Goal: Transaction & Acquisition: Purchase product/service

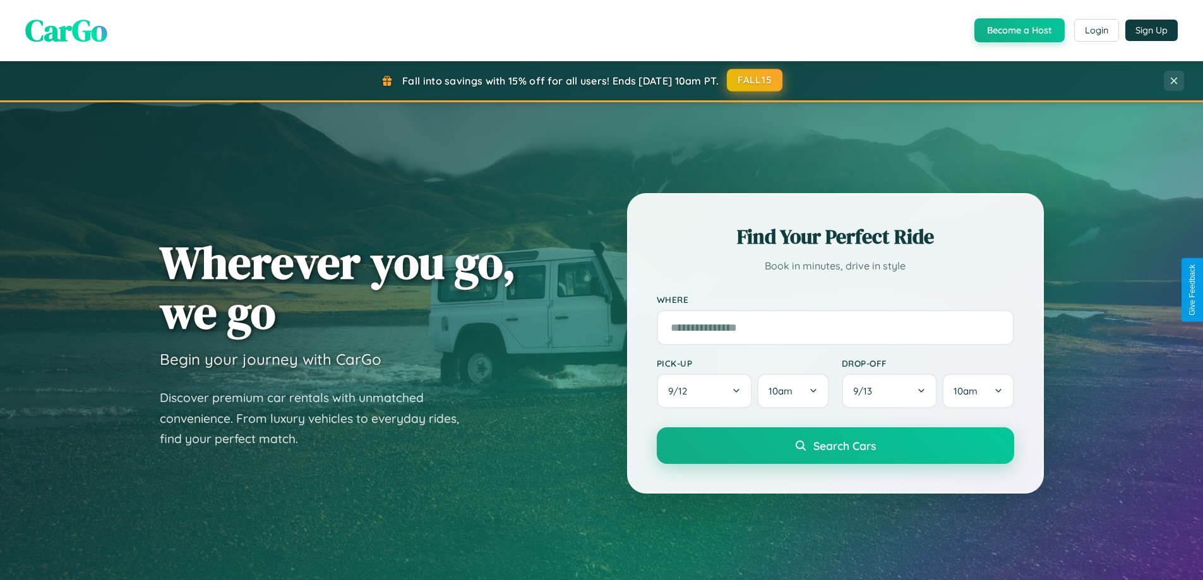
click at [755, 80] on button "FALL15" at bounding box center [755, 80] width 56 height 23
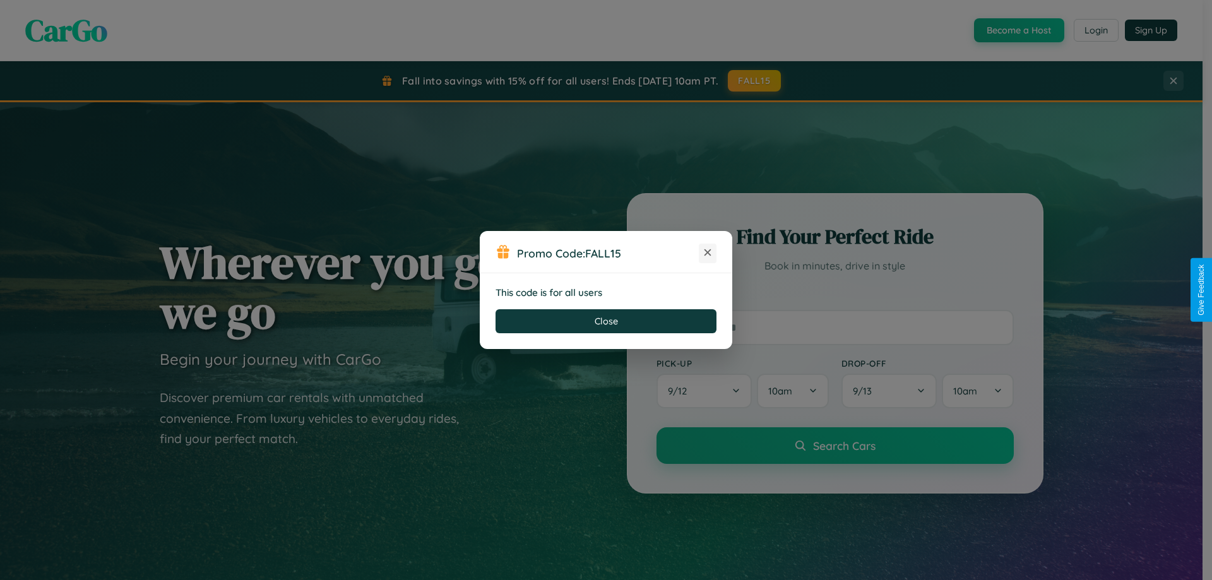
click at [708, 253] on icon at bounding box center [707, 252] width 13 height 13
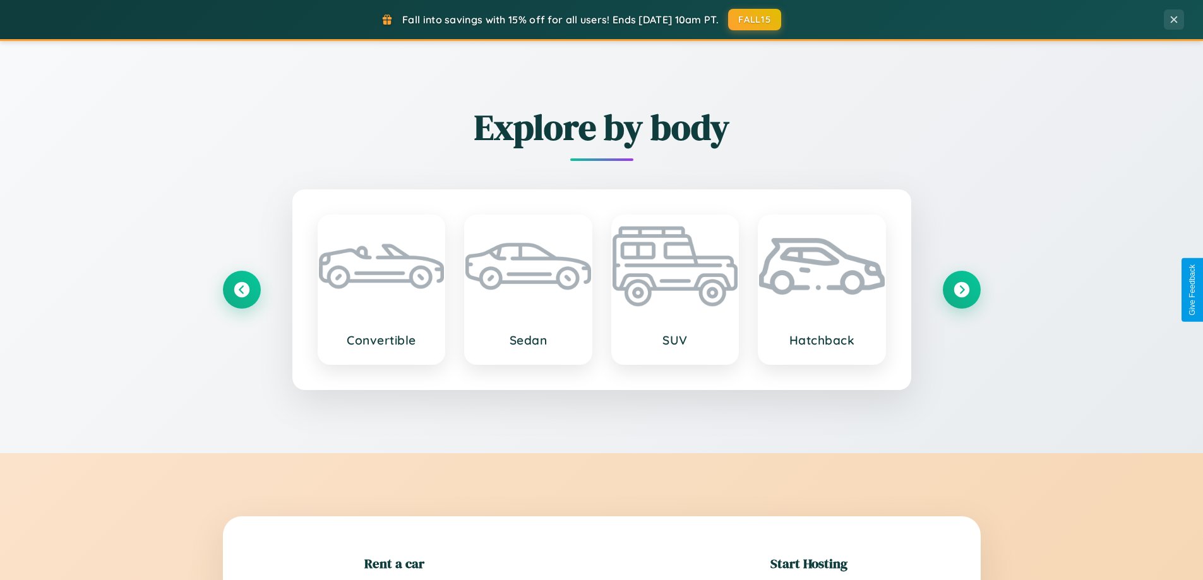
scroll to position [273, 0]
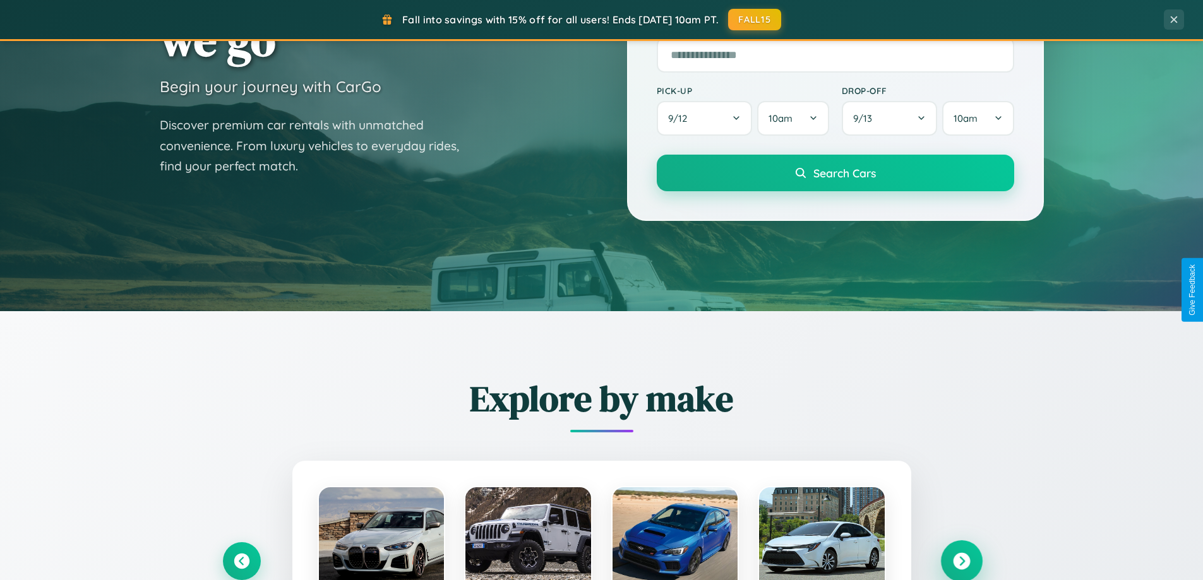
click at [961, 561] on icon at bounding box center [961, 561] width 17 height 17
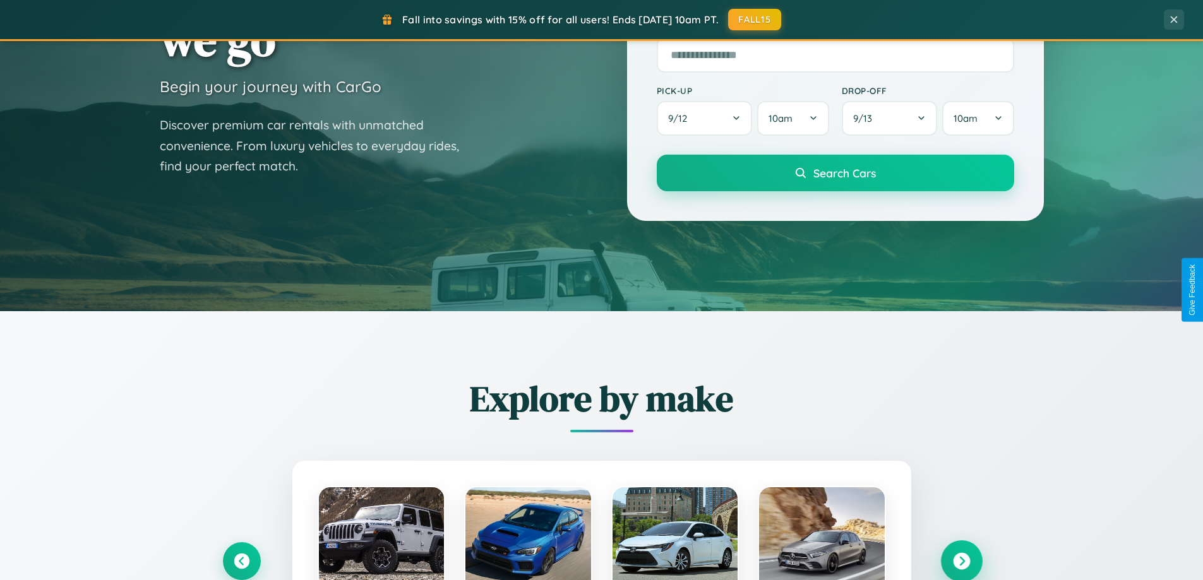
click at [961, 560] on icon at bounding box center [961, 561] width 17 height 17
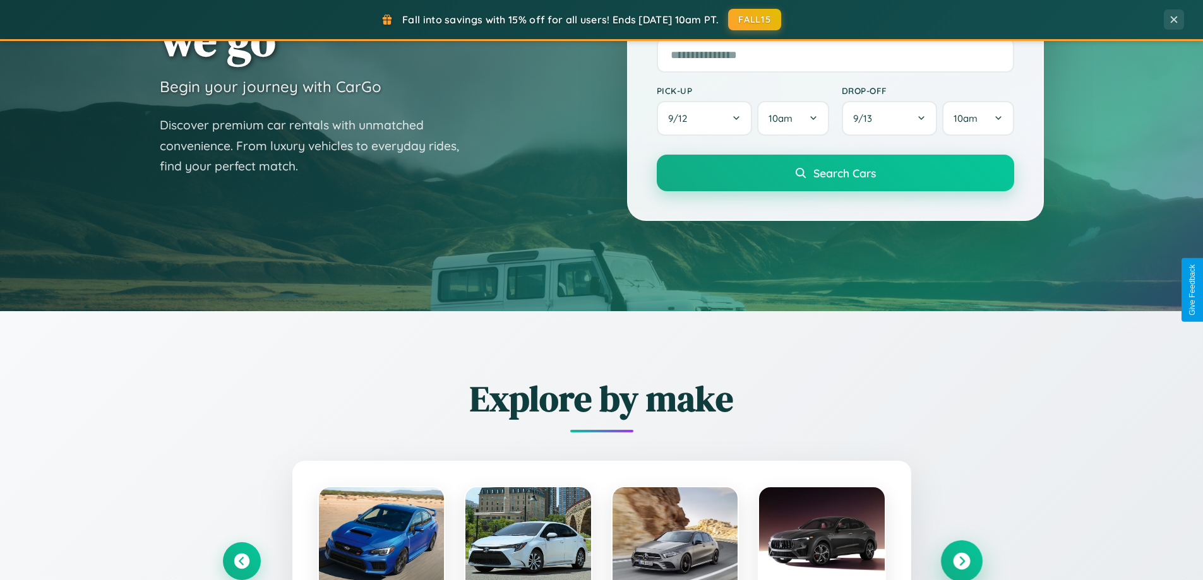
click at [961, 560] on icon at bounding box center [961, 561] width 17 height 17
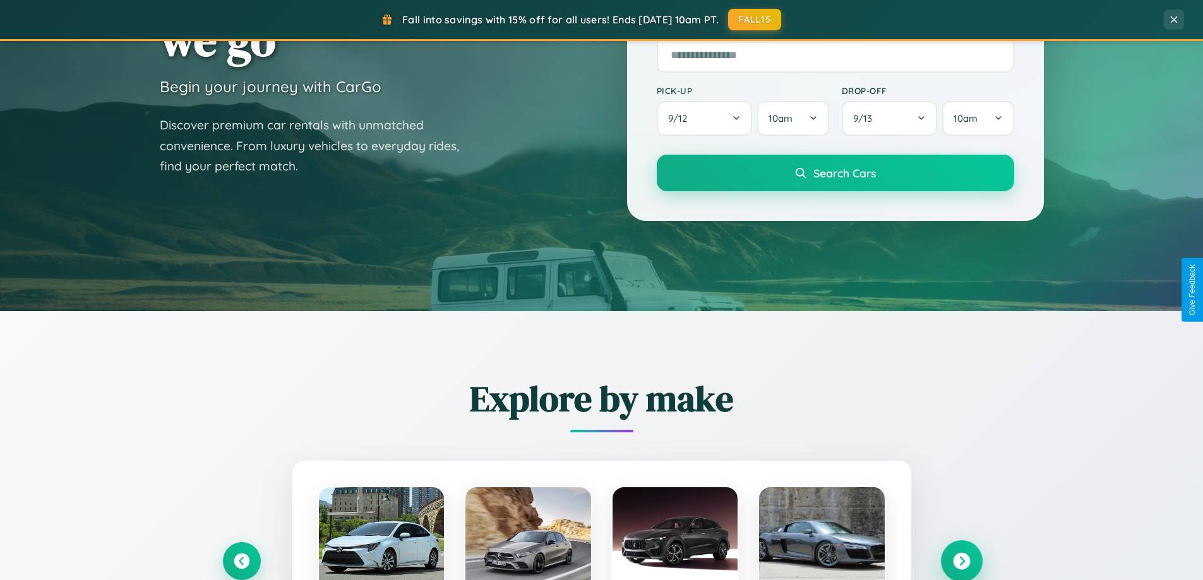
click at [961, 561] on icon at bounding box center [961, 561] width 17 height 17
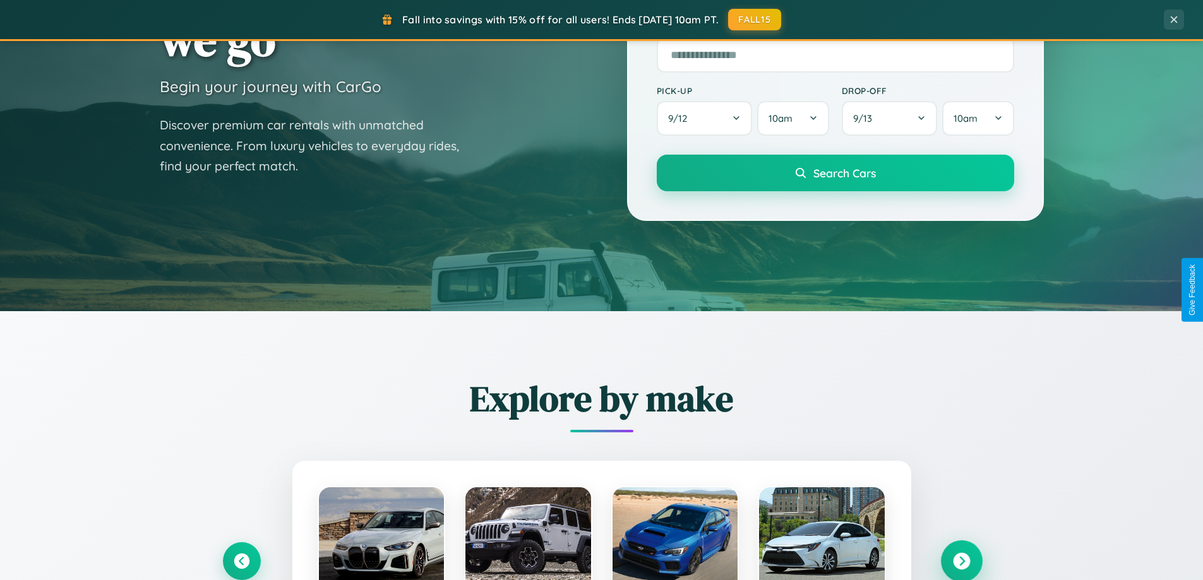
click at [961, 560] on icon at bounding box center [961, 561] width 17 height 17
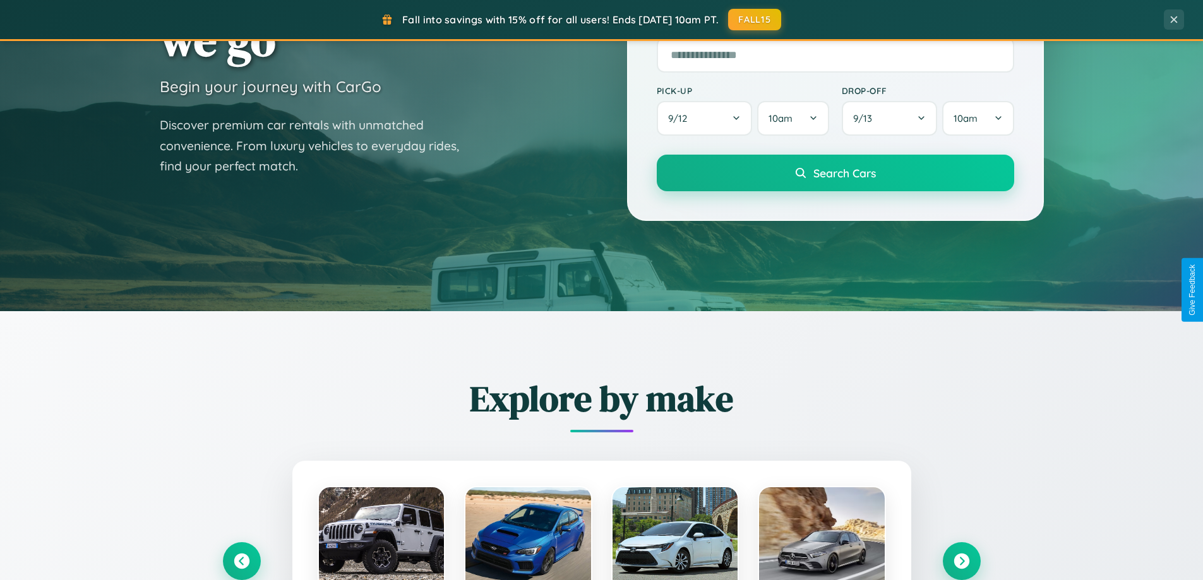
scroll to position [869, 0]
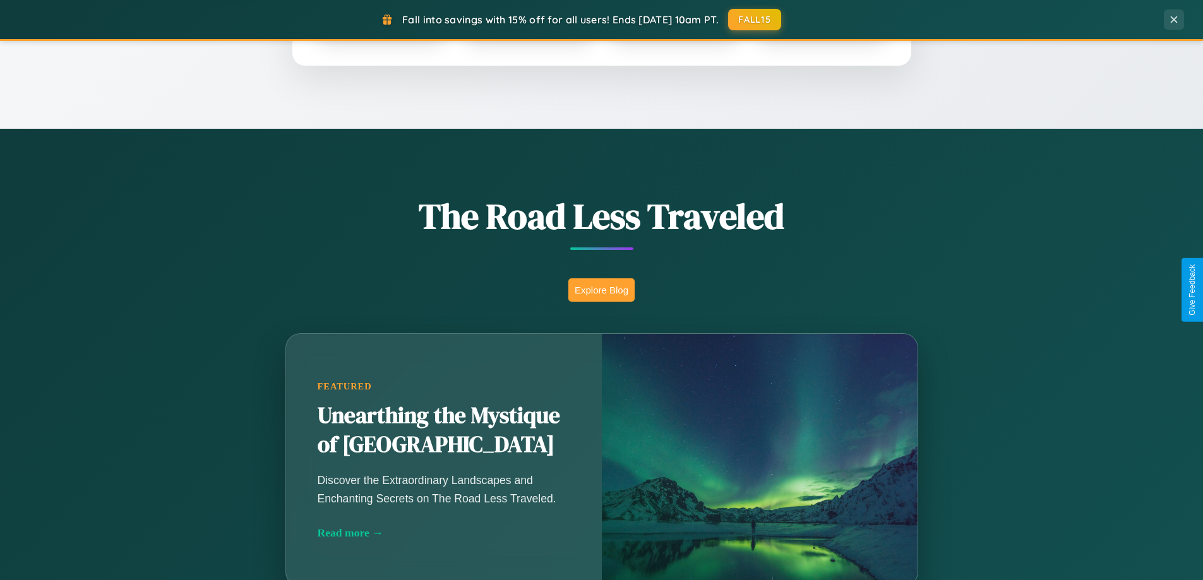
click at [601, 290] on button "Explore Blog" at bounding box center [601, 289] width 66 height 23
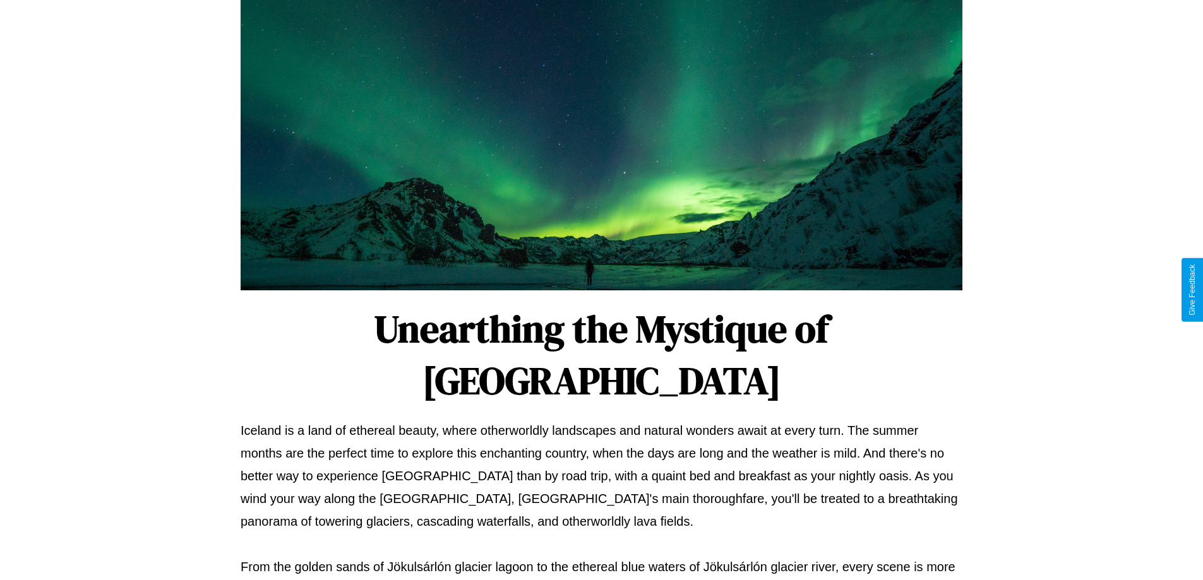
scroll to position [408, 0]
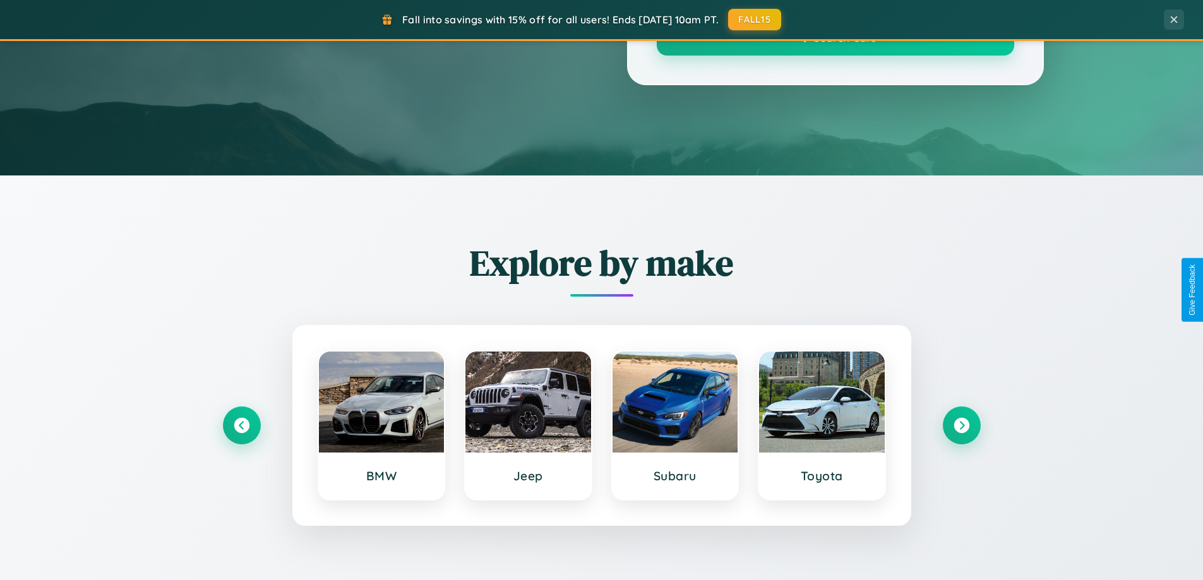
scroll to position [869, 0]
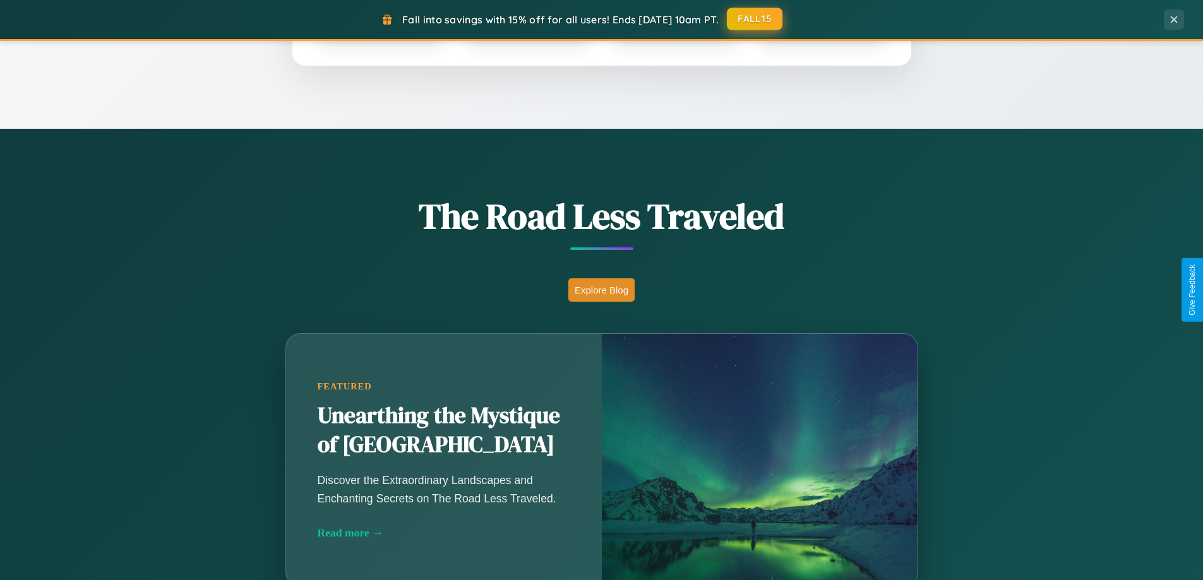
click at [755, 19] on button "FALL15" at bounding box center [755, 19] width 56 height 23
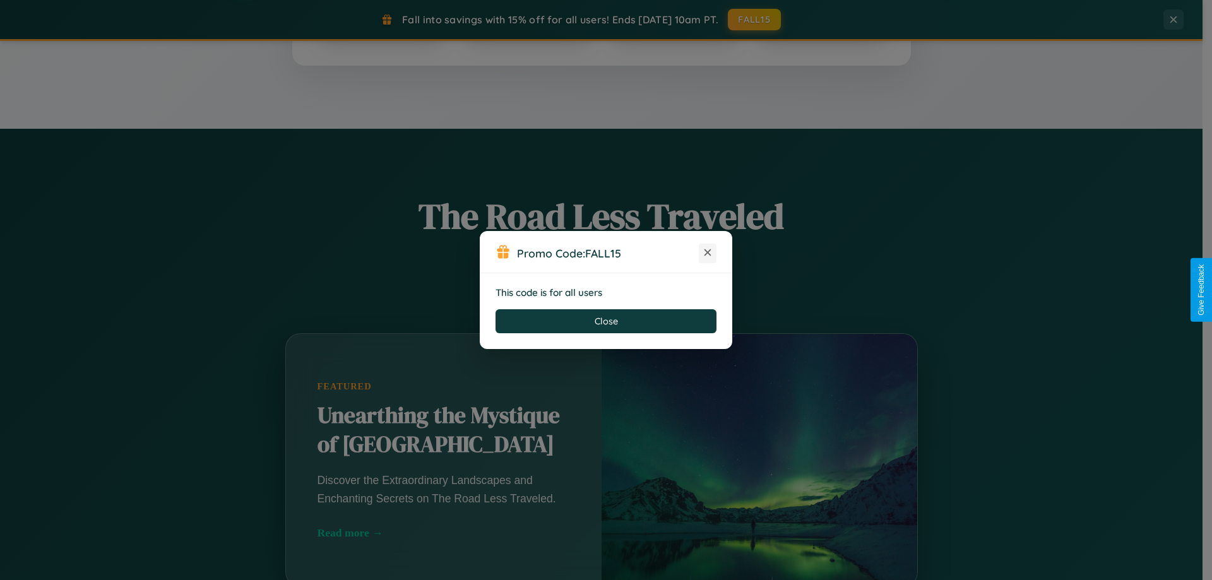
click at [708, 253] on icon at bounding box center [707, 252] width 13 height 13
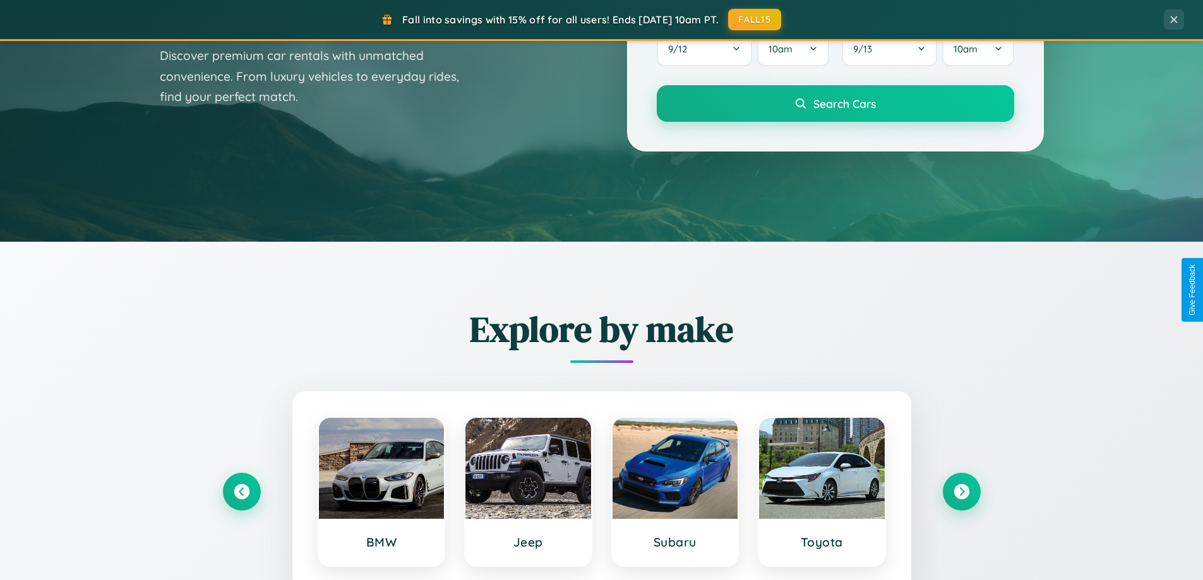
scroll to position [37, 0]
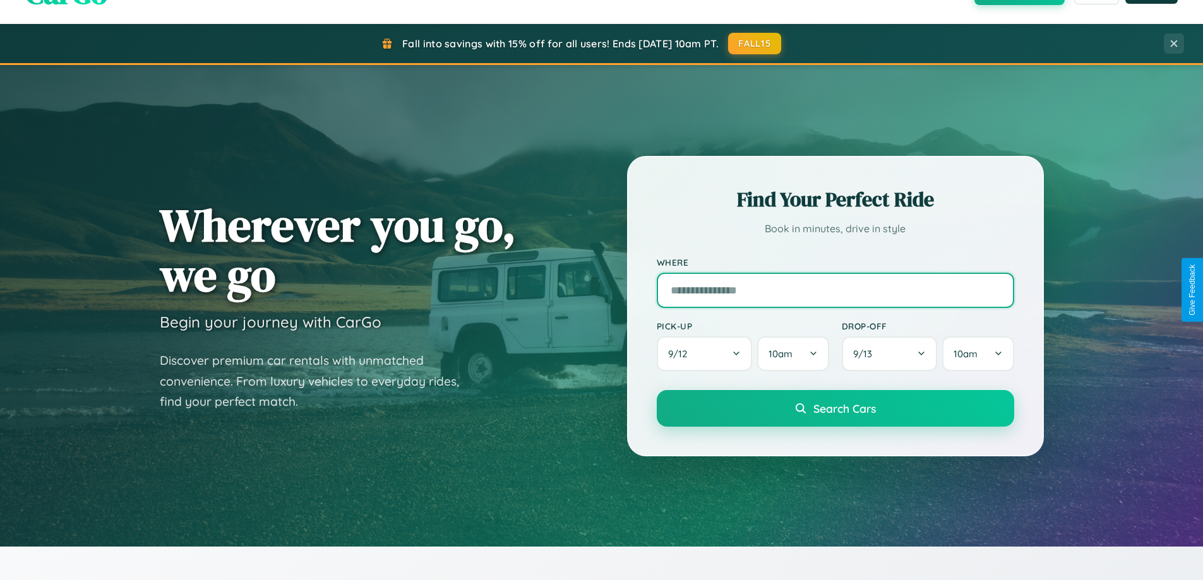
click at [835, 290] on input "text" at bounding box center [834, 290] width 357 height 35
type input "********"
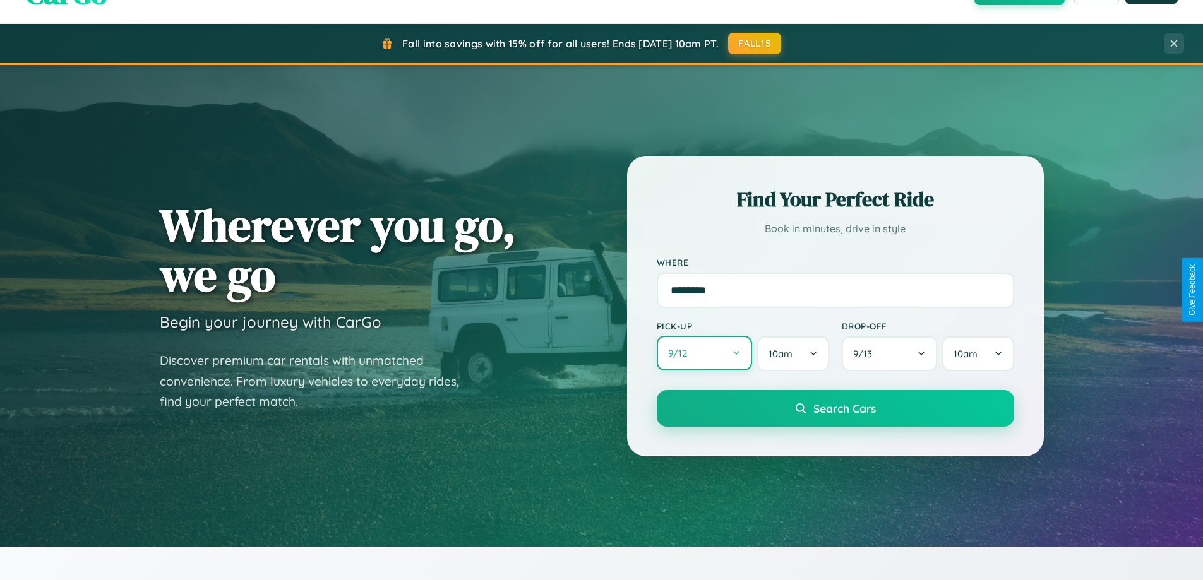
click at [704, 354] on button "9 / 12" at bounding box center [704, 353] width 96 height 35
select select "*"
select select "****"
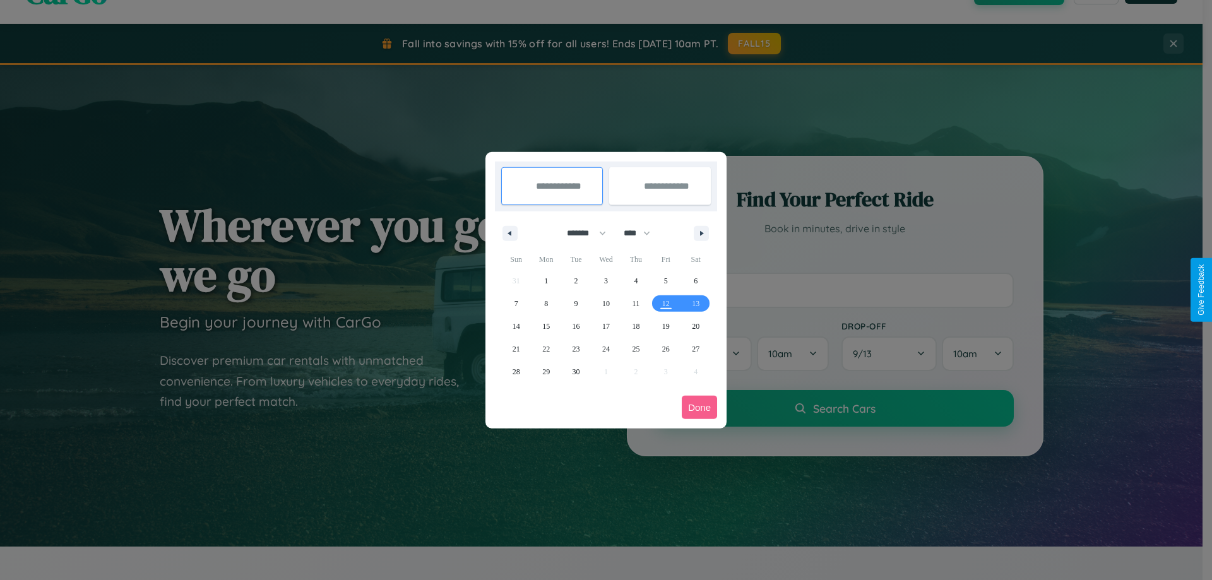
drag, startPoint x: 581, startPoint y: 233, endPoint x: 606, endPoint y: 253, distance: 32.3
click at [581, 233] on select "******* ******** ***** ***** *** **** **** ****** ********* ******* ******** **…" at bounding box center [584, 233] width 54 height 21
select select "*"
click at [643, 233] on select "**** **** **** **** **** **** **** **** **** **** **** **** **** **** **** ****…" at bounding box center [636, 233] width 38 height 21
select select "****"
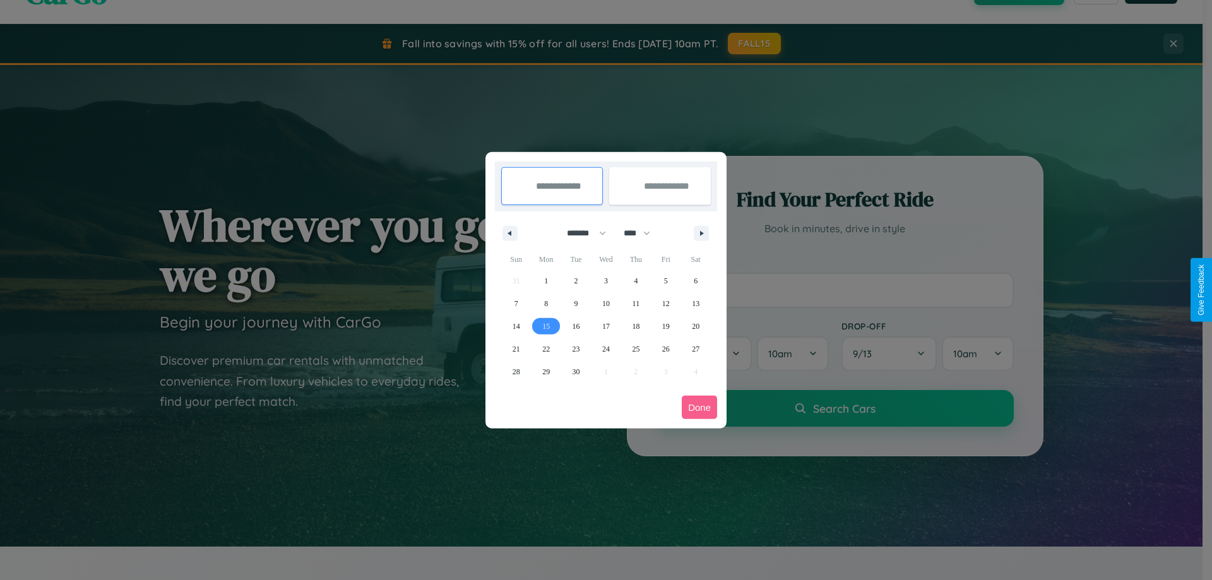
click at [546, 326] on span "15" at bounding box center [546, 326] width 8 height 23
type input "**********"
click at [576, 348] on span "23" at bounding box center [577, 349] width 8 height 23
type input "**********"
click at [699, 407] on button "Done" at bounding box center [699, 407] width 35 height 23
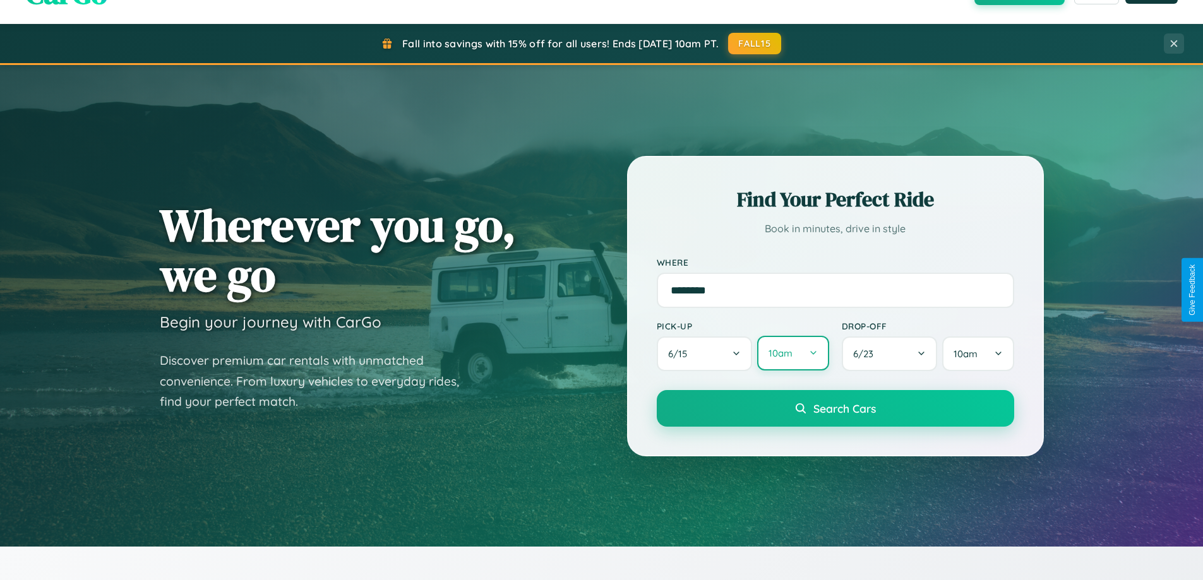
click at [792, 354] on button "10am" at bounding box center [792, 353] width 71 height 35
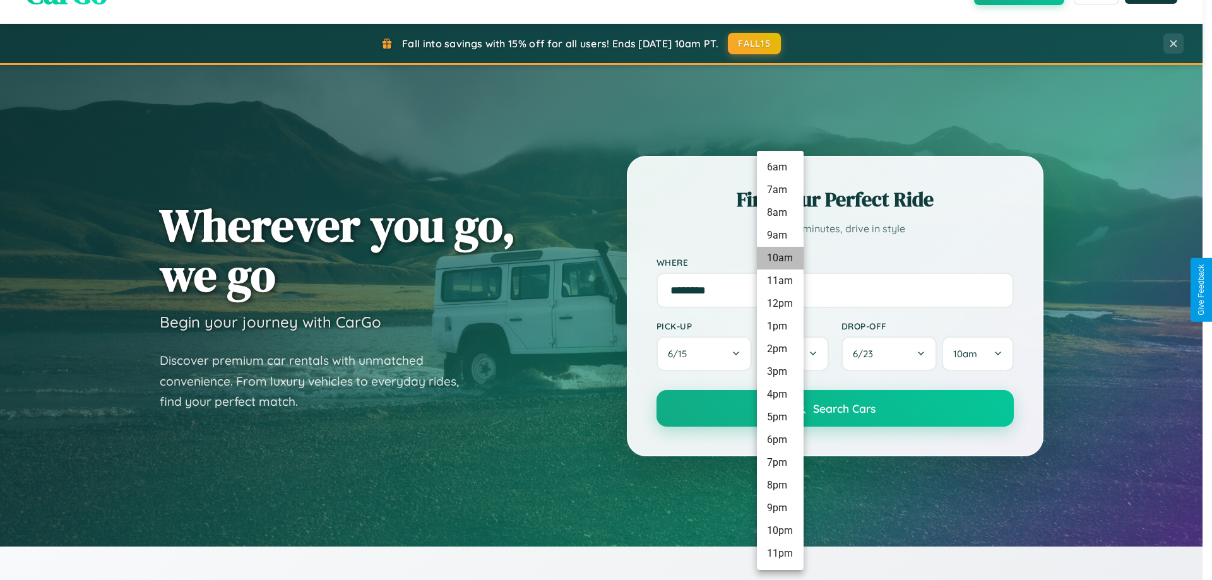
click at [780, 258] on li "10am" at bounding box center [780, 258] width 47 height 23
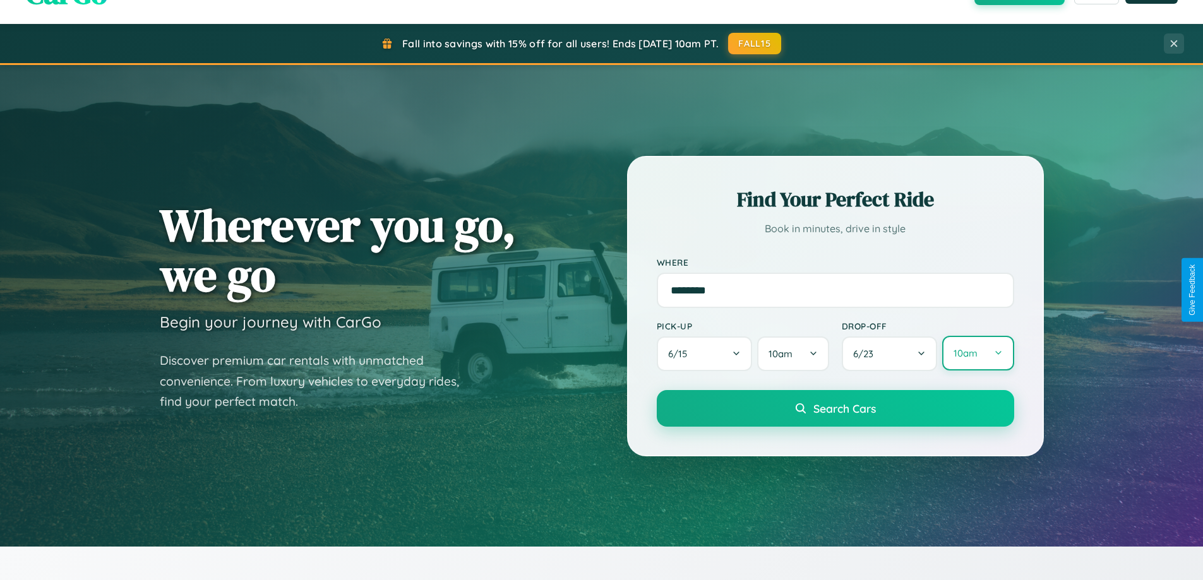
click at [977, 353] on button "10am" at bounding box center [977, 353] width 71 height 35
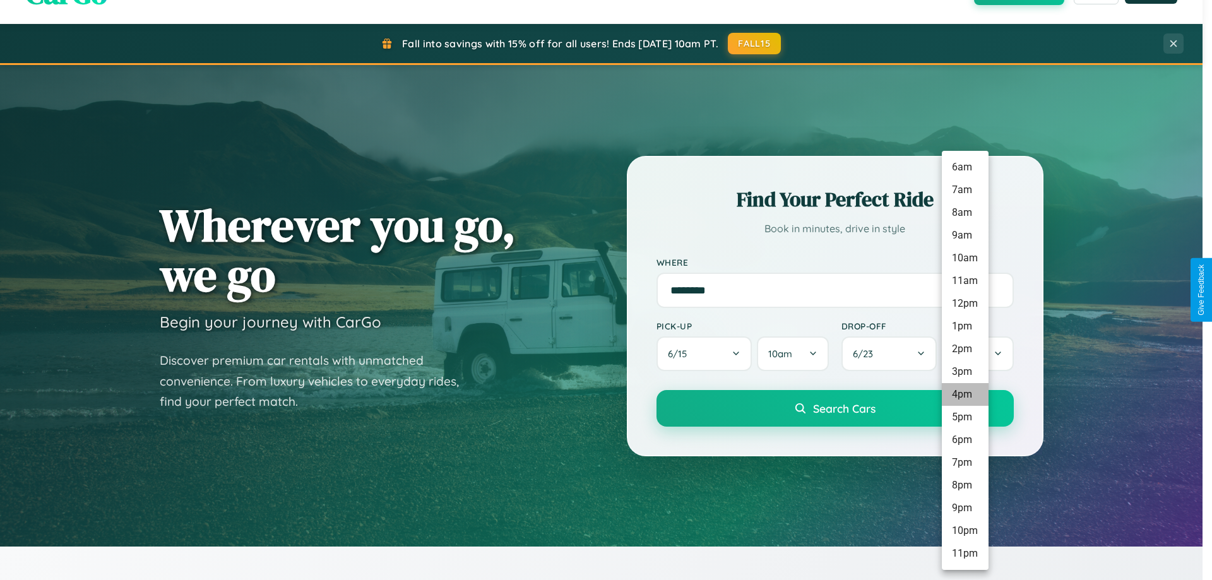
click at [965, 395] on li "4pm" at bounding box center [965, 394] width 47 height 23
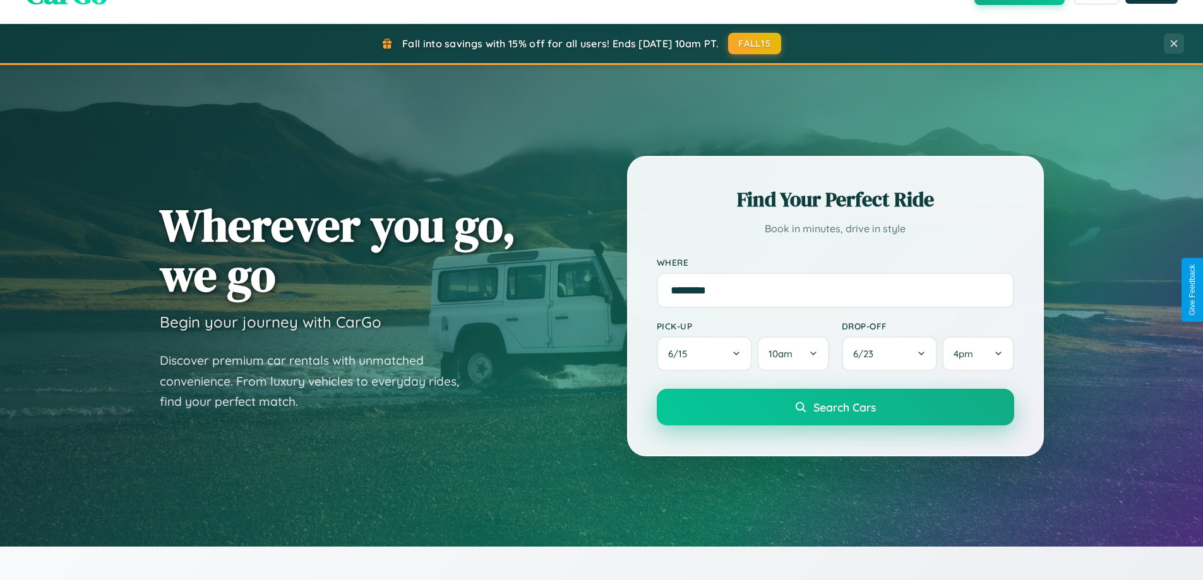
click at [835, 407] on span "Search Cars" at bounding box center [844, 407] width 62 height 14
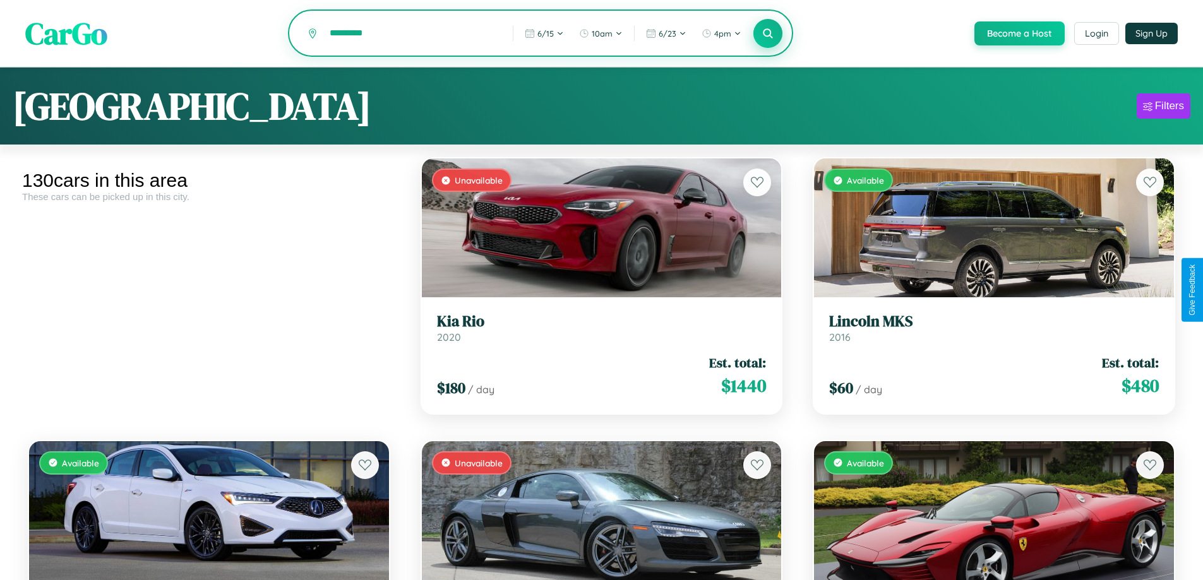
type input "*********"
click at [767, 34] on icon at bounding box center [768, 33] width 12 height 12
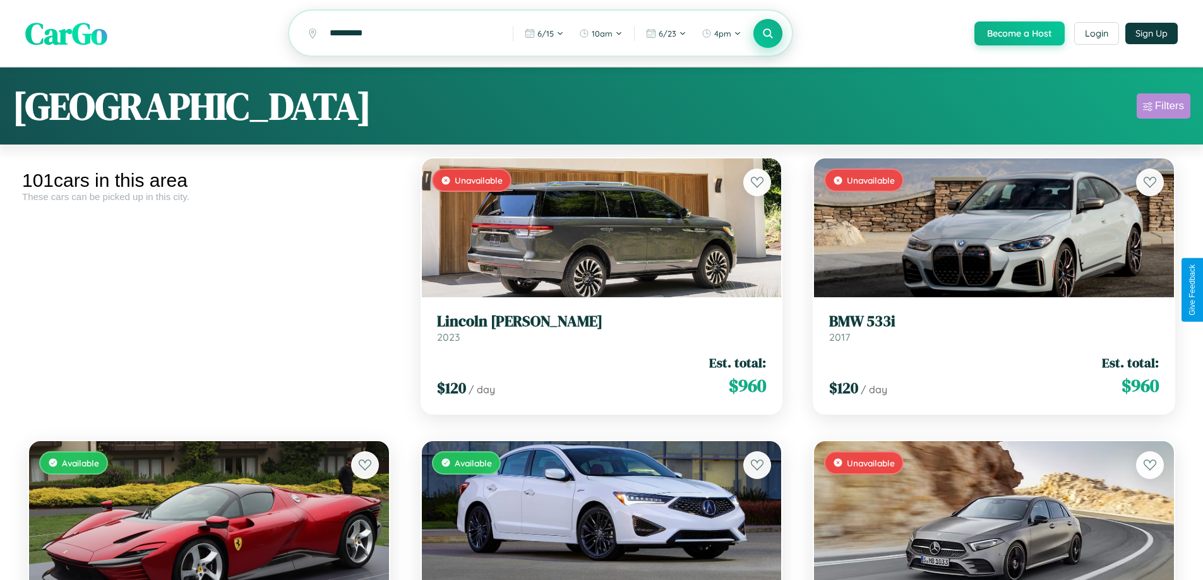
click at [1163, 108] on div "Filters" at bounding box center [1169, 106] width 29 height 13
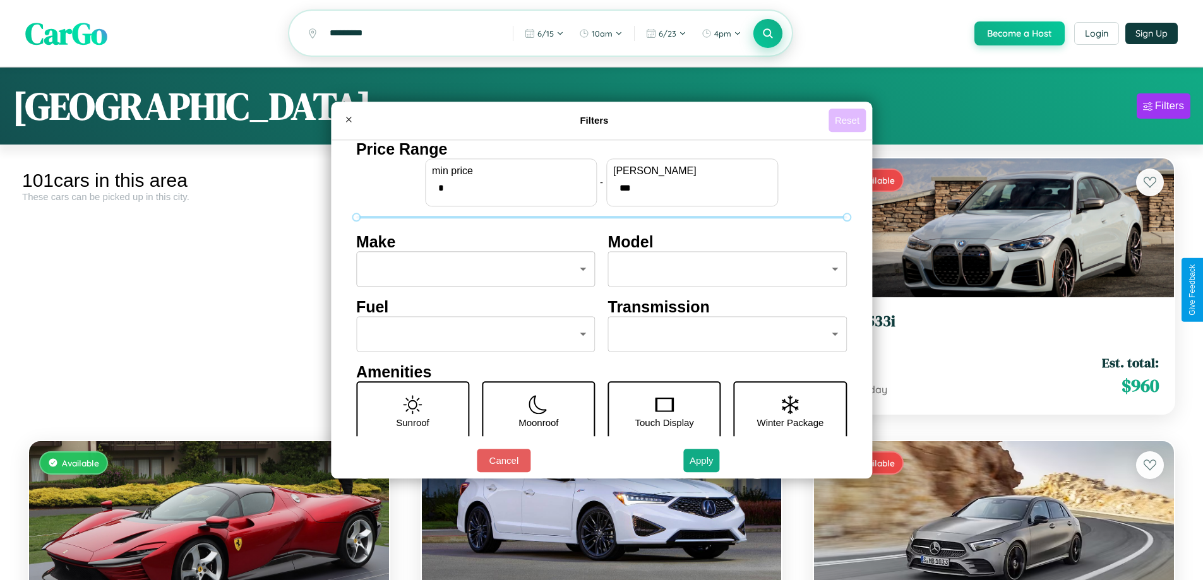
click at [848, 120] on button "Reset" at bounding box center [846, 120] width 37 height 23
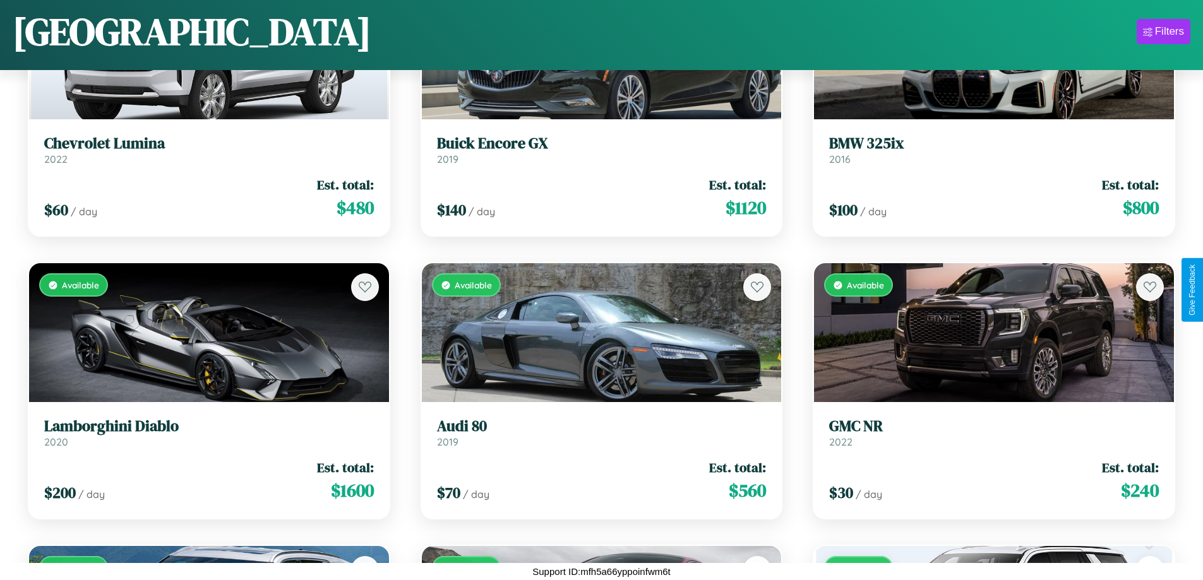
scroll to position [8658, 0]
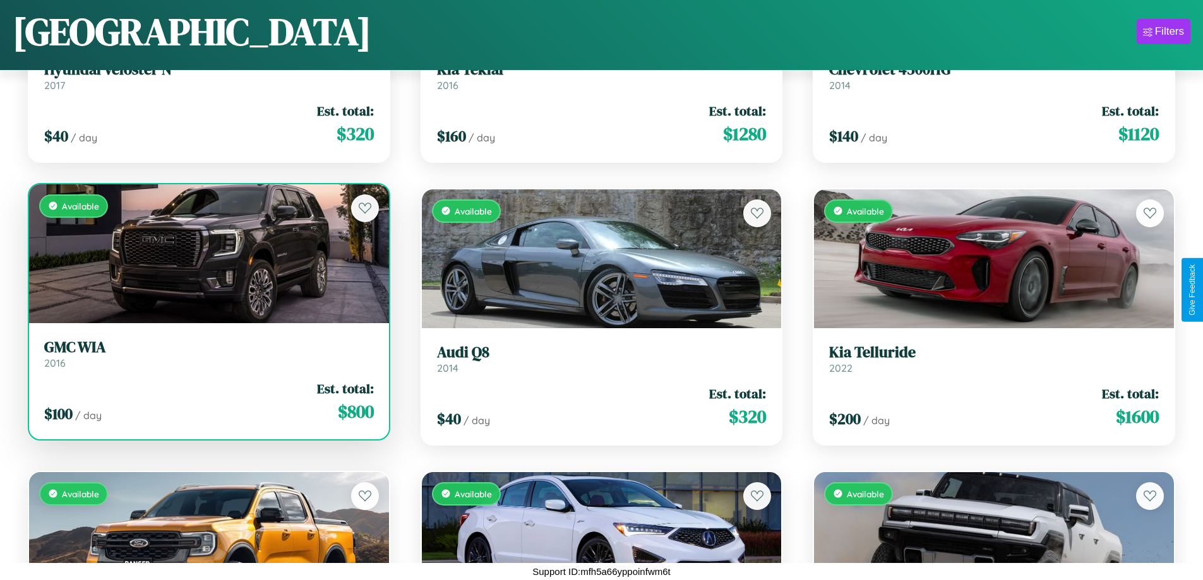
click at [207, 356] on link "GMC WIA 2016" at bounding box center [209, 353] width 330 height 31
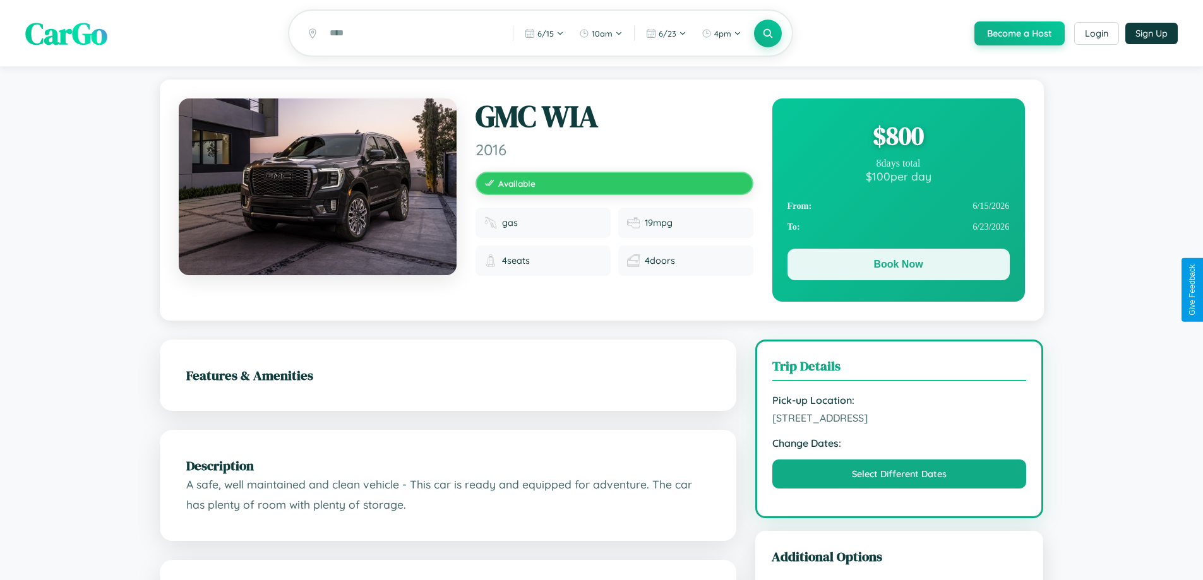
click at [898, 267] on button "Book Now" at bounding box center [898, 265] width 222 height 32
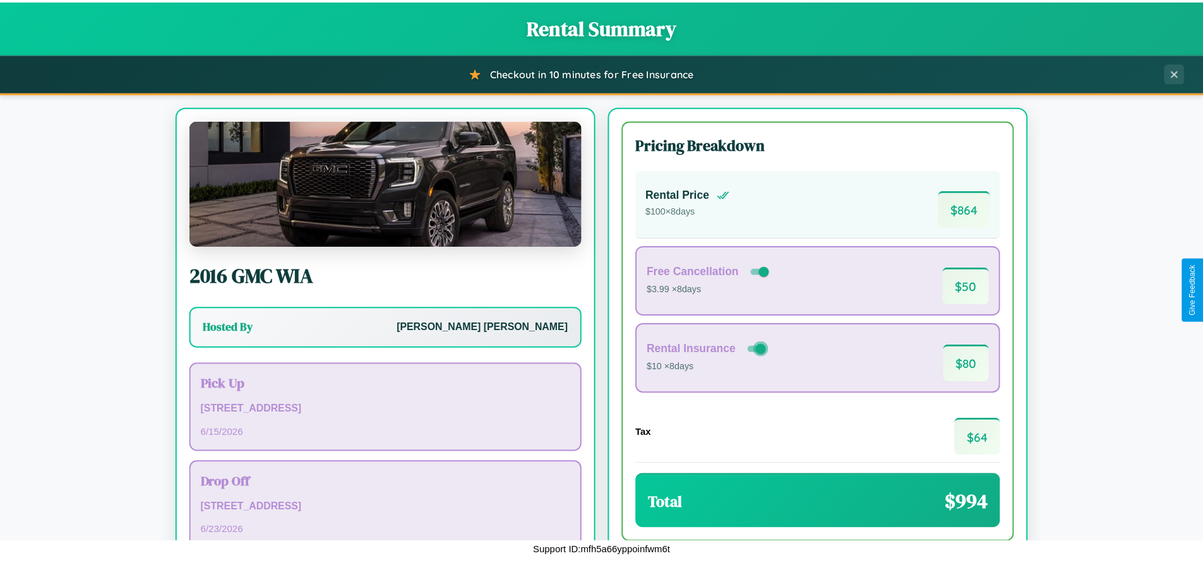
scroll to position [86, 0]
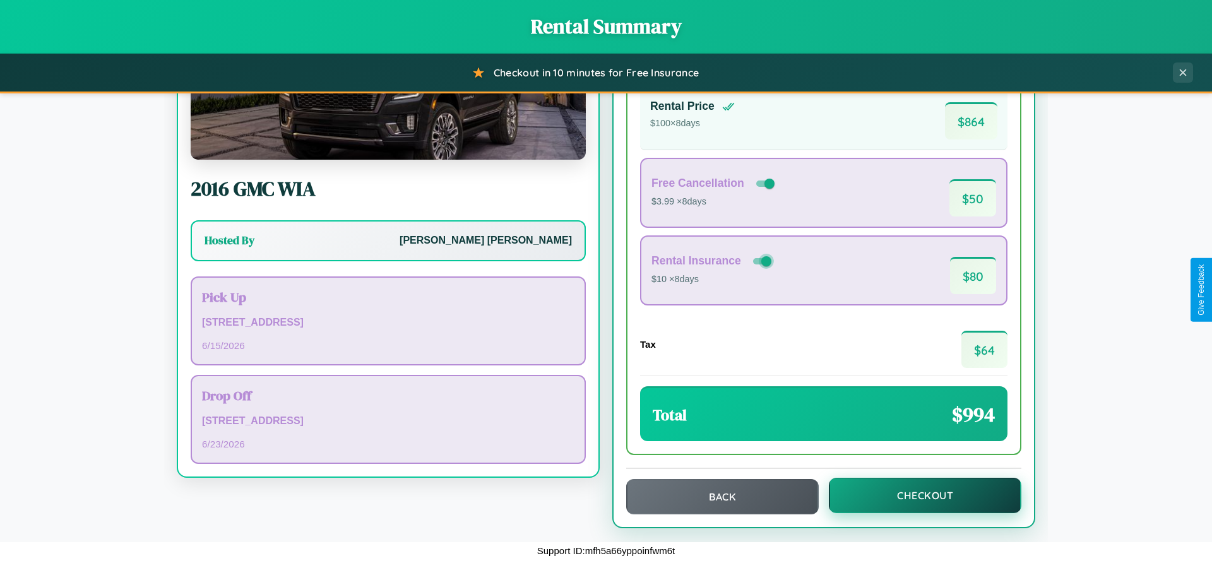
click at [917, 496] on button "Checkout" at bounding box center [925, 495] width 193 height 35
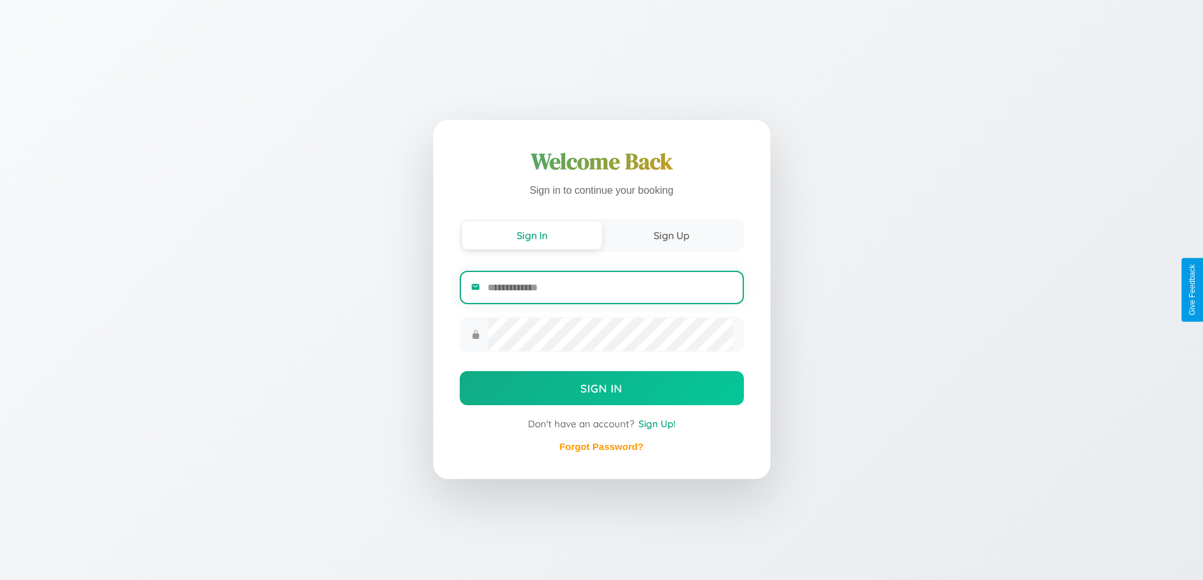
click at [609, 287] on input "email" at bounding box center [609, 287] width 244 height 31
type input "**********"
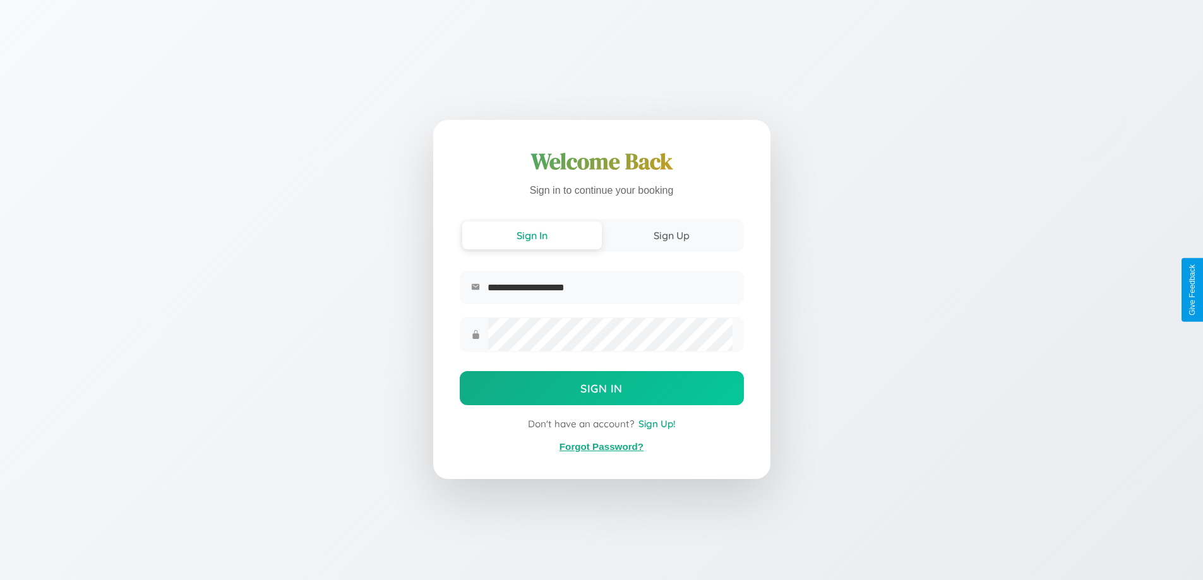
click at [601, 447] on link "Forgot Password?" at bounding box center [601, 446] width 84 height 11
